Goal: Task Accomplishment & Management: Complete application form

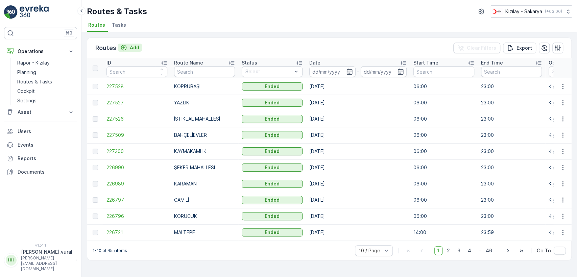
click at [132, 47] on p "Add" at bounding box center [134, 47] width 9 height 7
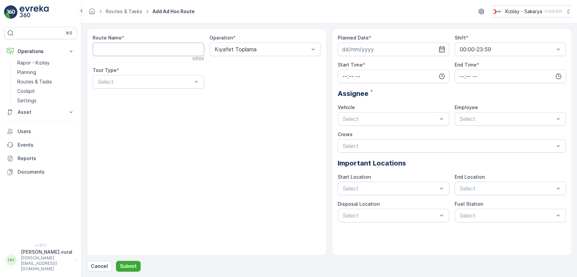
click at [165, 51] on Name "Route Name" at bounding box center [148, 50] width 111 height 14
type Name "ESER OKULU"
drag, startPoint x: 137, startPoint y: 93, endPoint x: 138, endPoint y: 82, distance: 10.6
click at [137, 90] on div "Route Name * ESER OKULU 10 / 500 Operation * Kıyafet Toplama Tour Type * Select" at bounding box center [207, 63] width 228 height 59
click at [134, 99] on div "Static" at bounding box center [148, 98] width 103 height 6
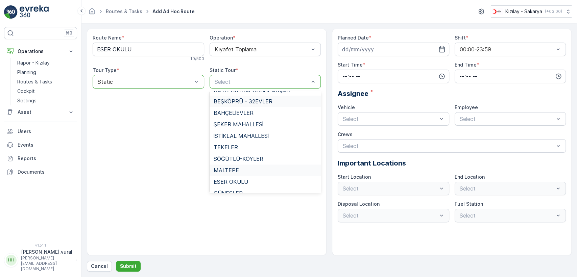
scroll to position [487, 0]
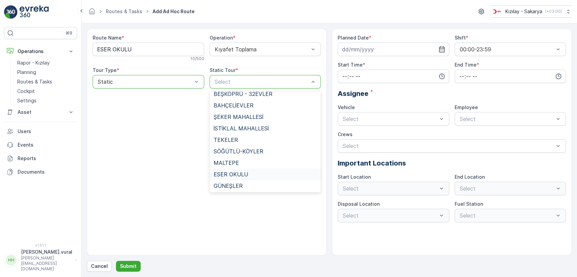
click at [243, 171] on div "ESER OKULU" at bounding box center [264, 174] width 111 height 11
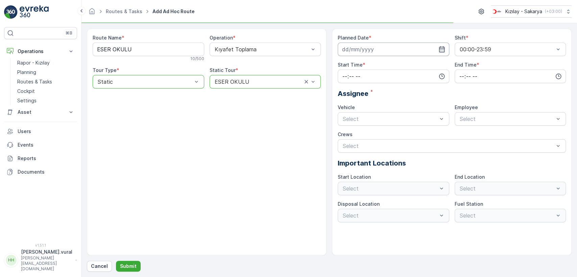
click at [368, 49] on input at bounding box center [392, 50] width 111 height 14
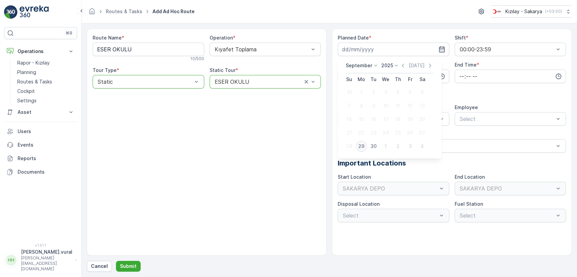
click at [362, 146] on div "29" at bounding box center [361, 146] width 11 height 11
type input "[DATE]"
click at [398, 83] on div "Planned Date * [DATE] Shift * 00:00-23:59 Start Time * End Time * Assignee * Ve…" at bounding box center [451, 128] width 228 height 188
click at [393, 76] on input "time" at bounding box center [392, 77] width 111 height 14
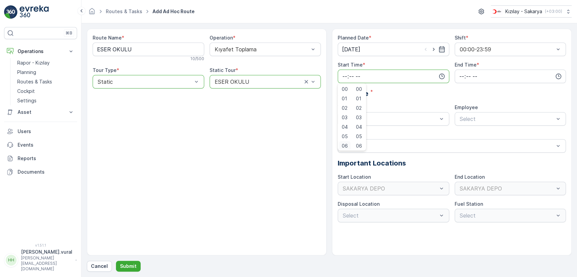
scroll to position [1, 0]
drag, startPoint x: 347, startPoint y: 142, endPoint x: 367, endPoint y: 124, distance: 26.3
click at [346, 142] on span "06" at bounding box center [345, 144] width 6 height 7
type input "06:00"
click at [464, 75] on input "time" at bounding box center [509, 77] width 111 height 14
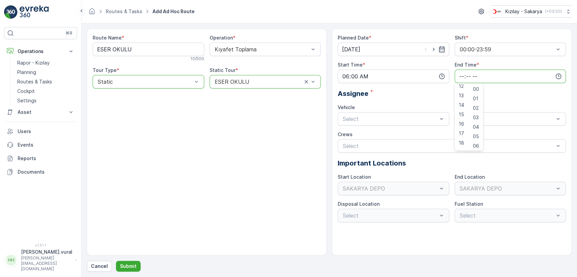
scroll to position [162, 0]
click at [458, 143] on span "23" at bounding box center [460, 144] width 5 height 7
type input "23:00"
drag, startPoint x: 396, startPoint y: 125, endPoint x: 392, endPoint y: 119, distance: 7.6
click at [395, 124] on div "Planned Date * [DATE] Shift * 00:00-23:59 Start Time * 06:00 End Time * 23:00 0…" at bounding box center [451, 128] width 228 height 188
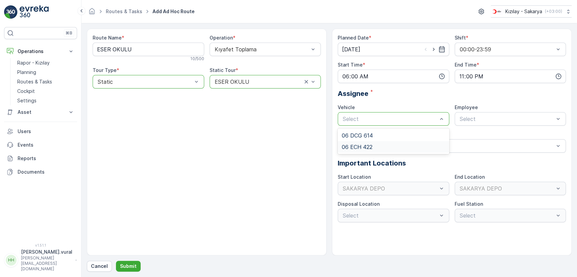
click at [379, 146] on div "06 ECH 422" at bounding box center [393, 147] width 103 height 6
click at [459, 136] on span "06ECH422" at bounding box center [471, 135] width 27 height 6
click at [135, 267] on button "Submit" at bounding box center [128, 266] width 25 height 11
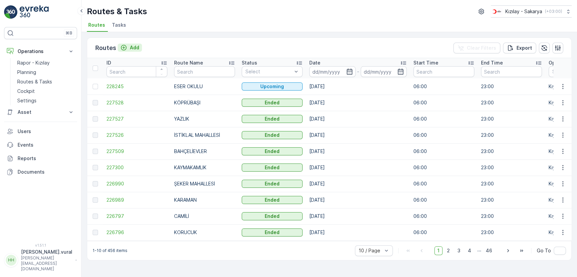
click at [130, 45] on p "Add" at bounding box center [134, 47] width 9 height 7
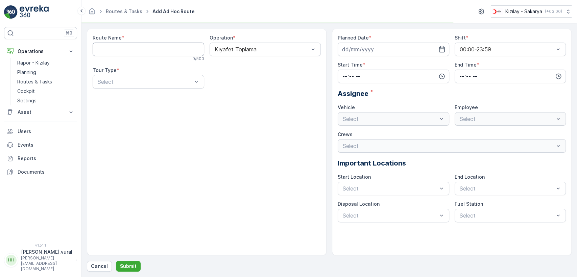
click at [130, 44] on Name "Route Name" at bounding box center [148, 50] width 111 height 14
type Name "YAĞCILAR"
drag, startPoint x: 146, startPoint y: 81, endPoint x: 142, endPoint y: 84, distance: 5.3
click at [134, 97] on div "Static" at bounding box center [148, 98] width 103 height 6
click at [222, 87] on div "Select" at bounding box center [264, 82] width 111 height 14
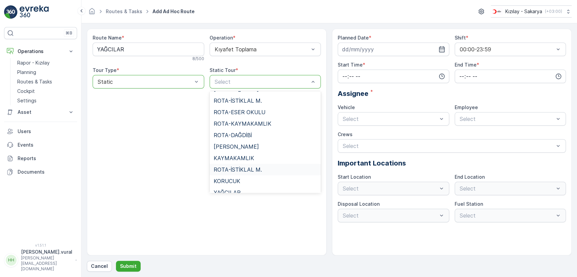
scroll to position [299, 0]
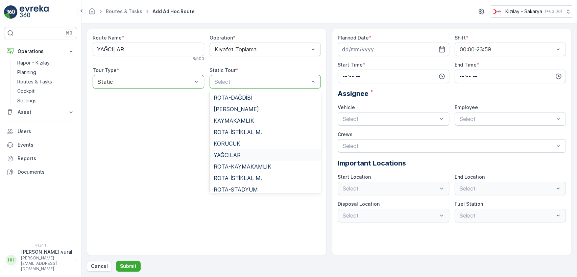
click at [234, 156] on span "YAĞCILAR" at bounding box center [226, 155] width 27 height 6
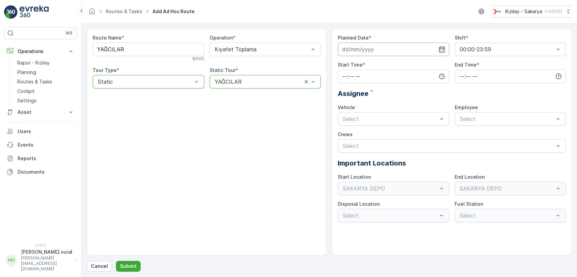
click at [375, 45] on input at bounding box center [392, 50] width 111 height 14
click at [364, 145] on div "29" at bounding box center [361, 146] width 11 height 11
type input "[DATE]"
click at [372, 76] on input "time" at bounding box center [392, 77] width 111 height 14
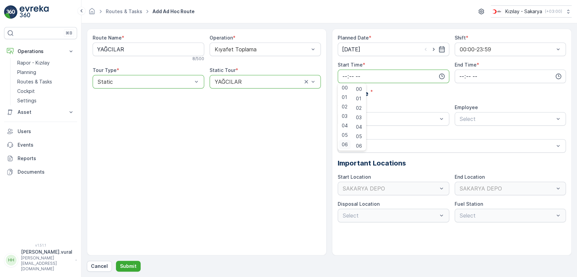
click at [346, 140] on div "06" at bounding box center [344, 144] width 11 height 9
type input "06:00"
click at [473, 86] on div "Planned Date * [DATE] Shift * 00:00-23:59 Start Time * 06:00 00 01 02 03 04 05 …" at bounding box center [451, 128] width 228 height 188
click at [473, 86] on div "Planned Date * [DATE] Shift * 00:00-23:59 Start Time * 06:00 End Time * Assigne…" at bounding box center [451, 128] width 228 height 188
click at [471, 76] on input "time" at bounding box center [509, 77] width 111 height 14
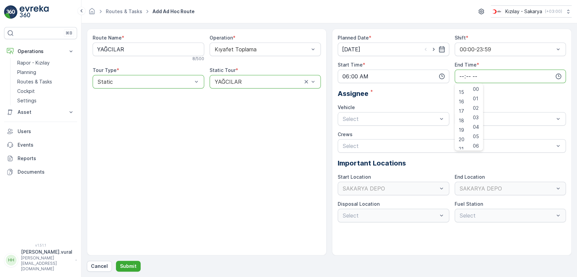
scroll to position [162, 0]
click at [462, 148] on div "23" at bounding box center [461, 144] width 11 height 9
type input "23:00"
click at [364, 145] on div "06 ECH 422 Busy" at bounding box center [393, 147] width 103 height 6
click at [482, 110] on div "Employee" at bounding box center [509, 107] width 111 height 7
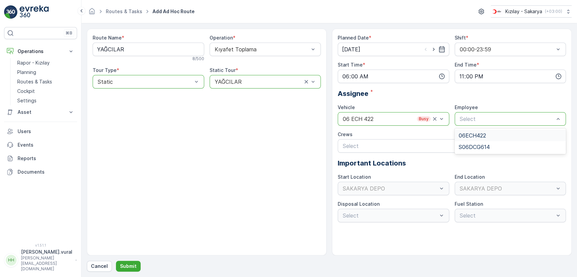
click at [475, 135] on span "06ECH422" at bounding box center [471, 135] width 27 height 6
click at [137, 271] on div "Cancel Submit" at bounding box center [329, 266] width 484 height 11
click at [132, 264] on p "Submit" at bounding box center [128, 266] width 17 height 7
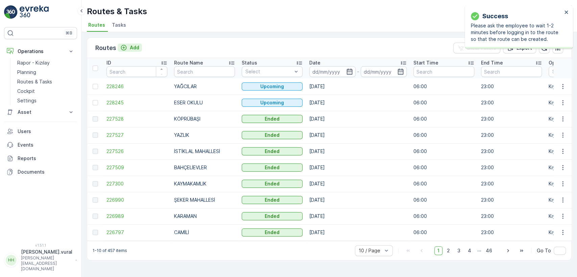
click at [128, 46] on div "Add" at bounding box center [129, 47] width 19 height 7
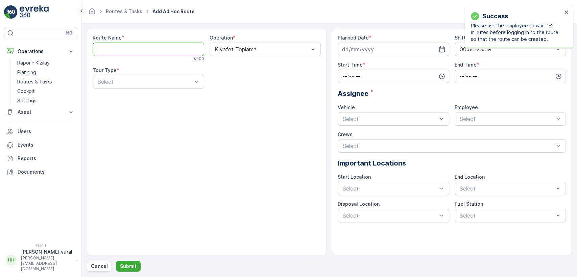
click at [132, 44] on Name "Route Name" at bounding box center [148, 50] width 111 height 14
type Name "GÜNEŞLER"
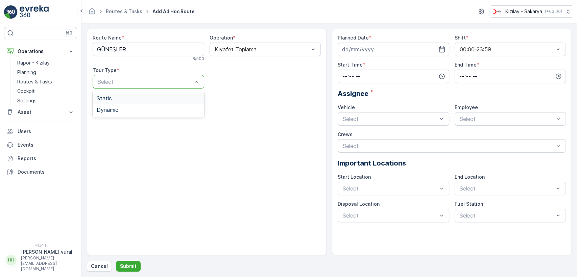
drag, startPoint x: 131, startPoint y: 102, endPoint x: 151, endPoint y: 94, distance: 21.8
click at [131, 101] on div "Static" at bounding box center [148, 98] width 111 height 11
click at [241, 75] on div "Select" at bounding box center [264, 82] width 111 height 14
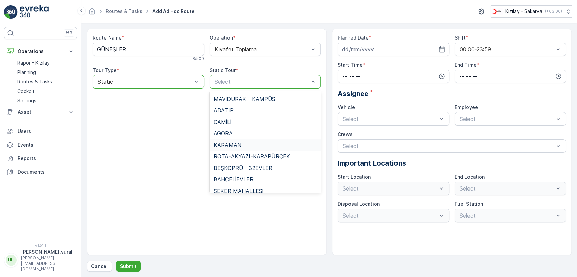
scroll to position [487, 0]
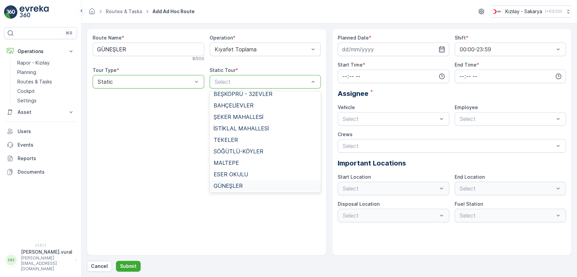
click at [232, 183] on span "GÜNEŞLER" at bounding box center [227, 186] width 29 height 6
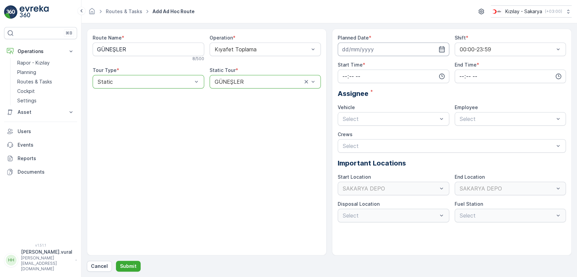
click at [398, 53] on input at bounding box center [392, 50] width 111 height 14
click at [362, 145] on div "29" at bounding box center [361, 146] width 11 height 11
type input "[DATE]"
click at [366, 83] on div "Planned Date * [DATE] Shift * 00:00-23:59 Start Time * End Time * Assignee * Ve…" at bounding box center [451, 128] width 228 height 188
click at [365, 76] on input "time" at bounding box center [392, 77] width 111 height 14
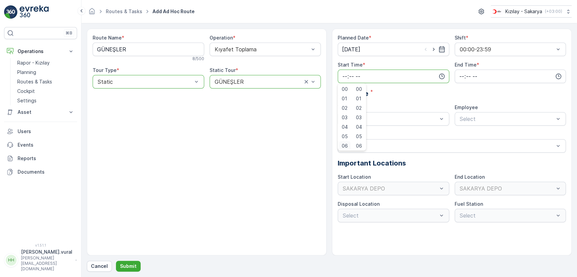
scroll to position [1, 0]
click at [344, 143] on span "06" at bounding box center [345, 144] width 6 height 7
type input "06:00"
click at [470, 74] on input "time" at bounding box center [509, 77] width 111 height 14
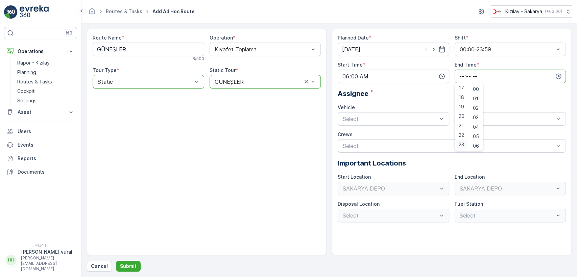
click at [464, 144] on span "23" at bounding box center [460, 144] width 5 height 7
type input "23:00"
click at [375, 144] on div "06 ECH 422 Busy" at bounding box center [393, 147] width 103 height 6
click at [466, 114] on div "Select" at bounding box center [509, 119] width 111 height 14
click at [463, 134] on span "06ECH422" at bounding box center [471, 135] width 27 height 6
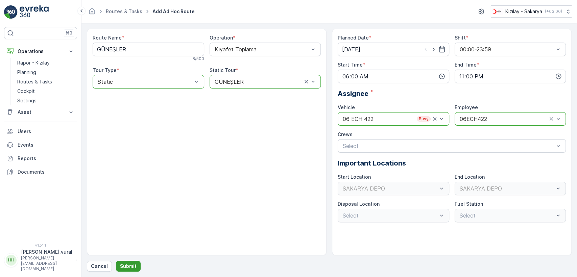
click at [136, 263] on button "Submit" at bounding box center [128, 266] width 25 height 11
